Goal: Find contact information: Find specific fact

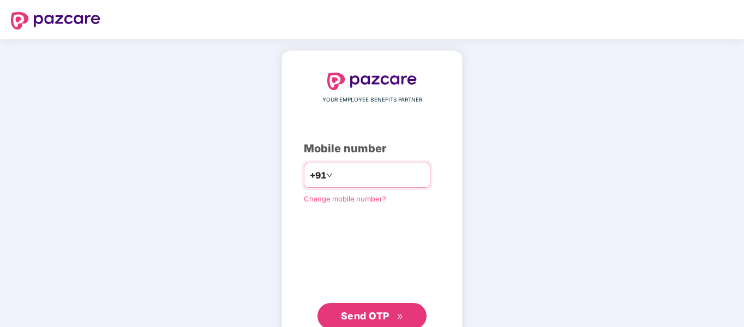
click at [359, 176] on input "number" at bounding box center [379, 174] width 89 height 17
type input "**********"
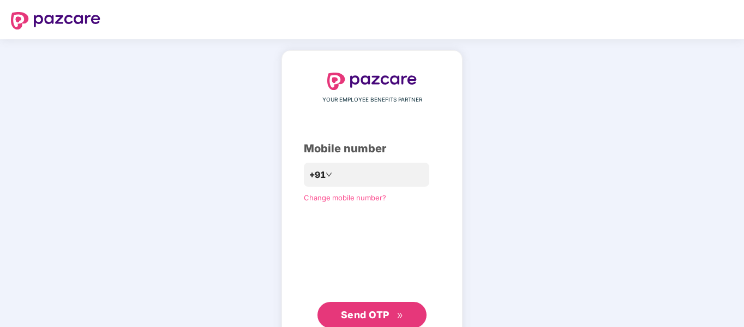
click at [389, 317] on span "Send OTP" at bounding box center [365, 314] width 49 height 11
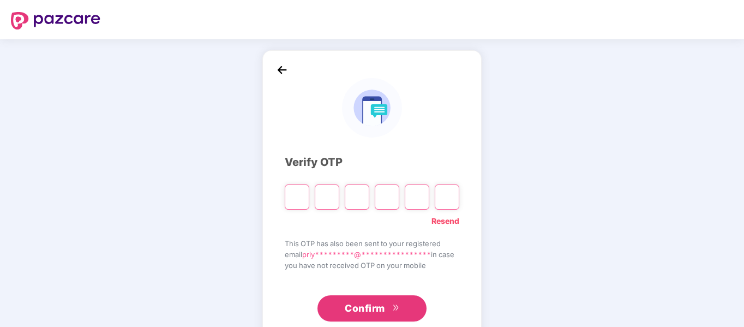
type input "*"
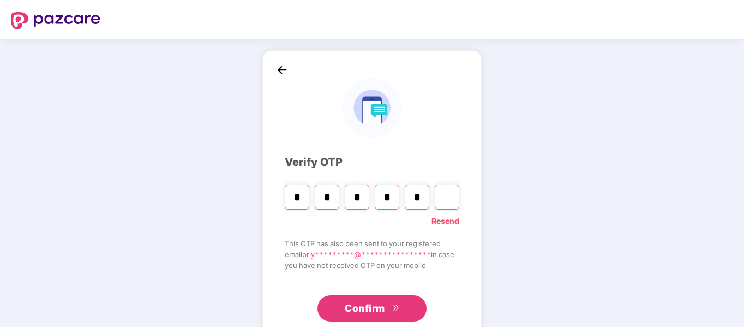
type input "*"
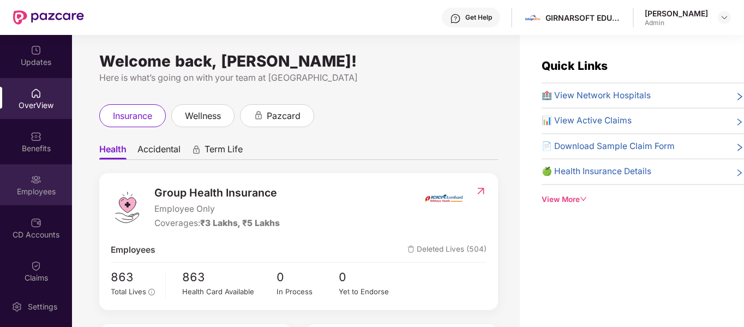
click at [43, 199] on div "Employees" at bounding box center [36, 184] width 72 height 41
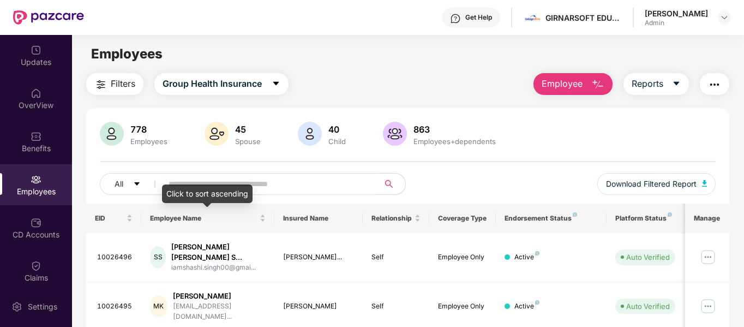
click at [202, 191] on div "Click to sort ascending" at bounding box center [207, 193] width 91 height 19
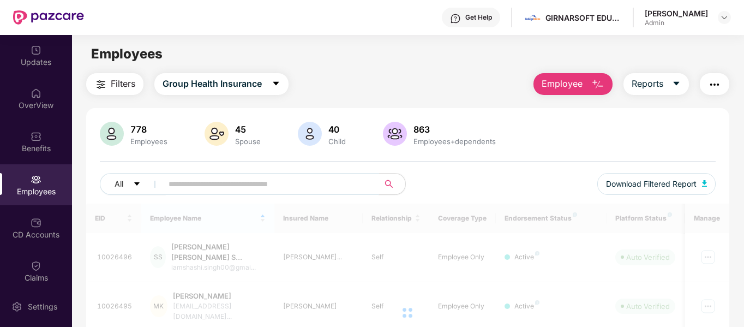
click at [271, 183] on input "text" at bounding box center [267, 184] width 196 height 16
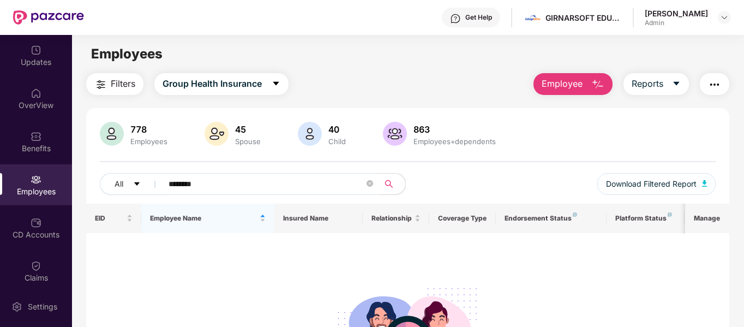
click at [203, 184] on input "********" at bounding box center [267, 184] width 196 height 16
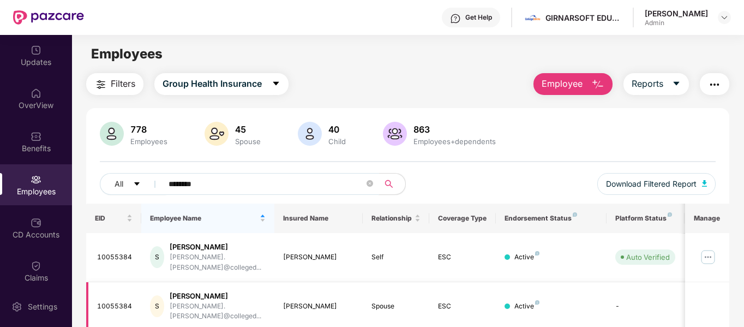
scroll to position [65, 0]
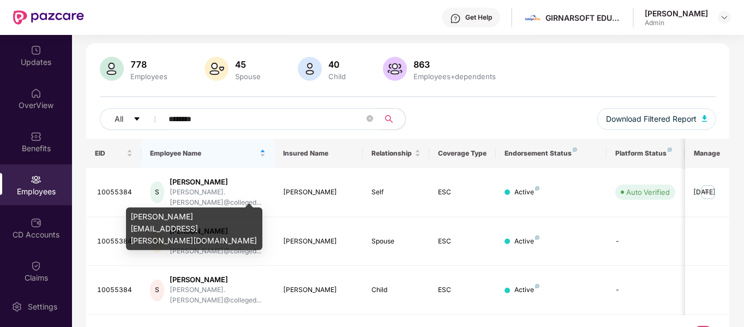
type input "********"
click at [200, 219] on div "[PERSON_NAME][EMAIL_ADDRESS][PERSON_NAME][DOMAIN_NAME]" at bounding box center [194, 228] width 136 height 43
copy div "[PERSON_NAME][EMAIL_ADDRESS][PERSON_NAME][DOMAIN_NAME]"
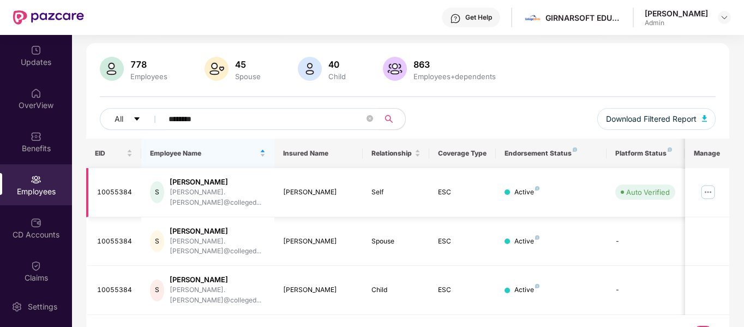
click at [701, 188] on img at bounding box center [707, 191] width 17 height 17
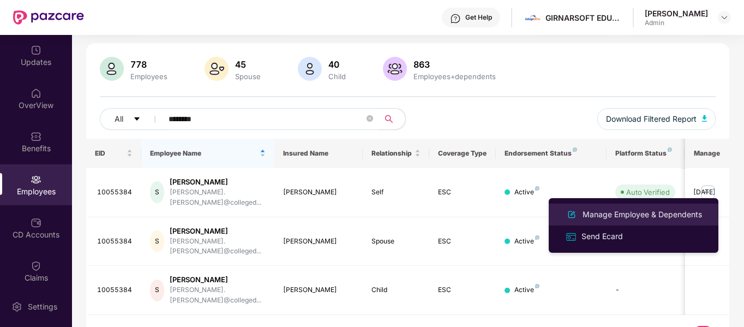
click at [655, 213] on div "Manage Employee & Dependents" at bounding box center [642, 214] width 124 height 12
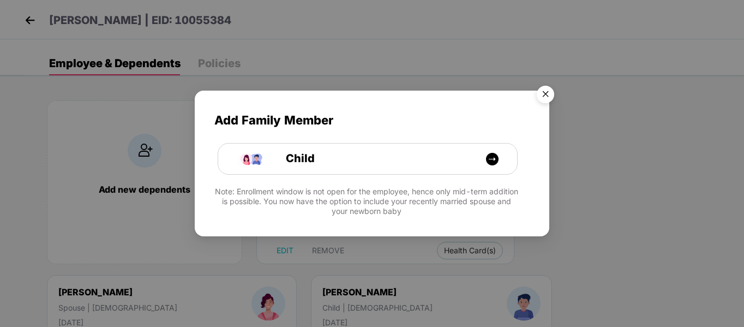
click at [545, 95] on img "Close" at bounding box center [545, 96] width 31 height 31
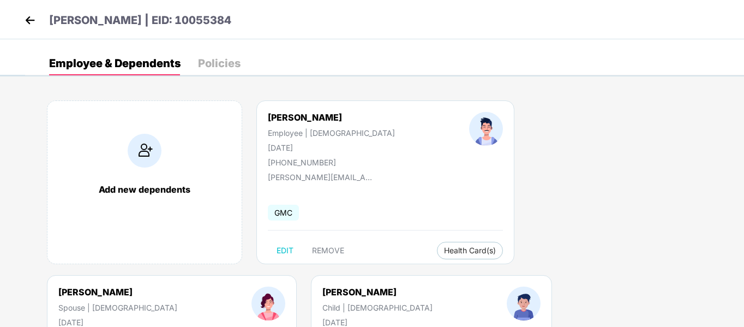
scroll to position [139, 0]
